Goal: Task Accomplishment & Management: Manage account settings

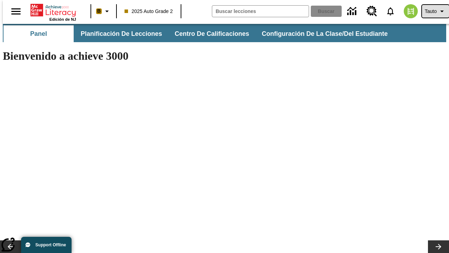
click at [432, 11] on span "Tauto" at bounding box center [431, 11] width 12 height 7
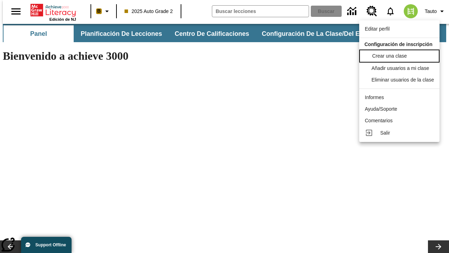
click at [402, 55] on span "Crear una clase" at bounding box center [389, 56] width 35 height 6
click at [402, 68] on span "Añadir usuarios a mi clase" at bounding box center [401, 68] width 58 height 6
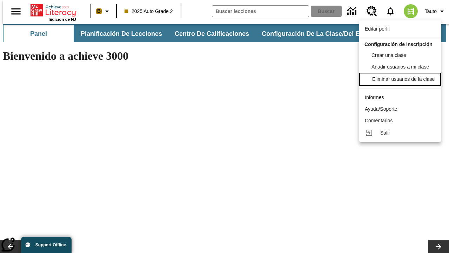
click at [402, 83] on div "Eliminar usuarios de la clase" at bounding box center [403, 78] width 62 height 7
